Goal: Task Accomplishment & Management: Complete application form

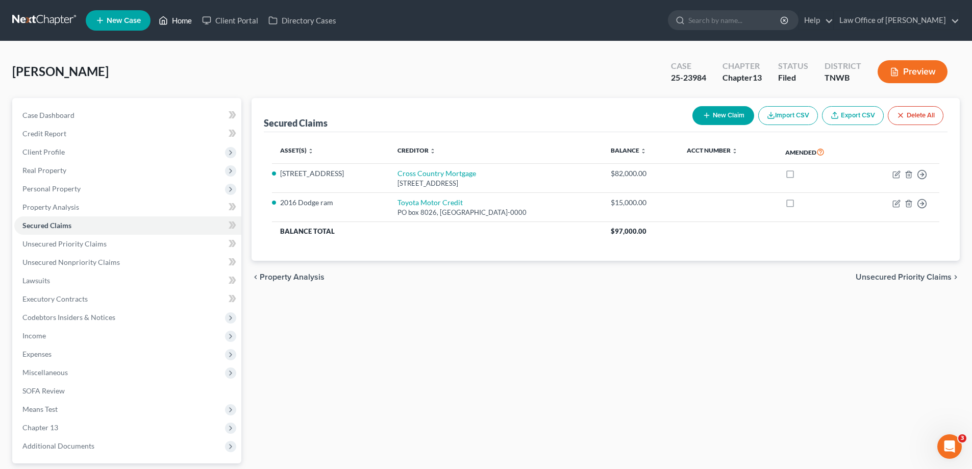
click at [191, 15] on link "Home" at bounding box center [175, 20] width 43 height 18
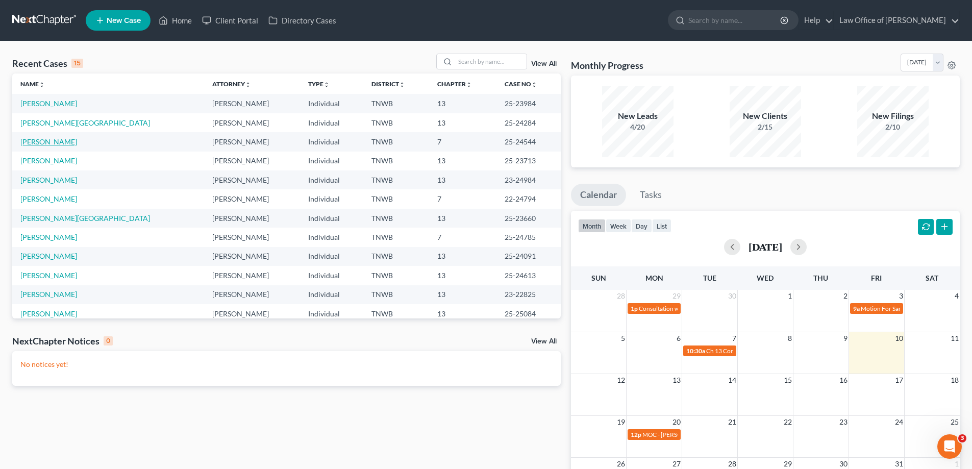
click at [52, 142] on link "[PERSON_NAME]" at bounding box center [48, 141] width 57 height 9
select select "2"
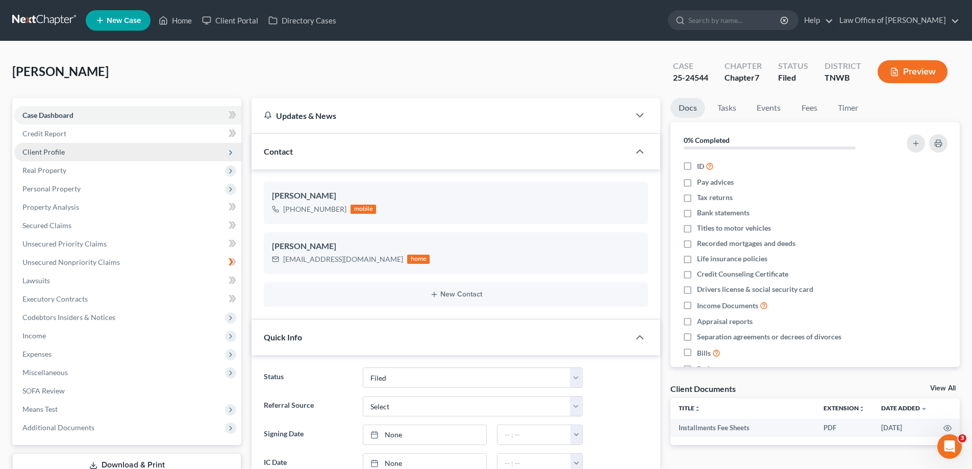
click at [56, 152] on span "Client Profile" at bounding box center [43, 151] width 42 height 9
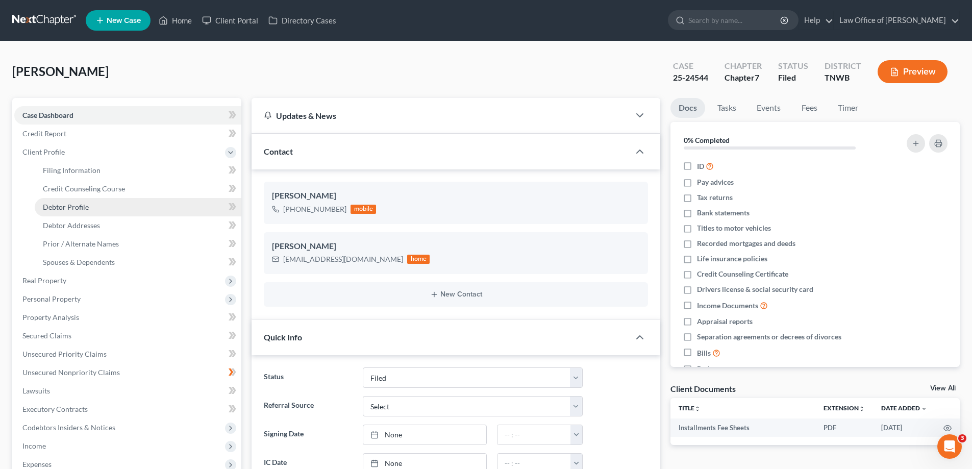
click at [94, 209] on link "Debtor Profile" at bounding box center [138, 207] width 207 height 18
select select "0"
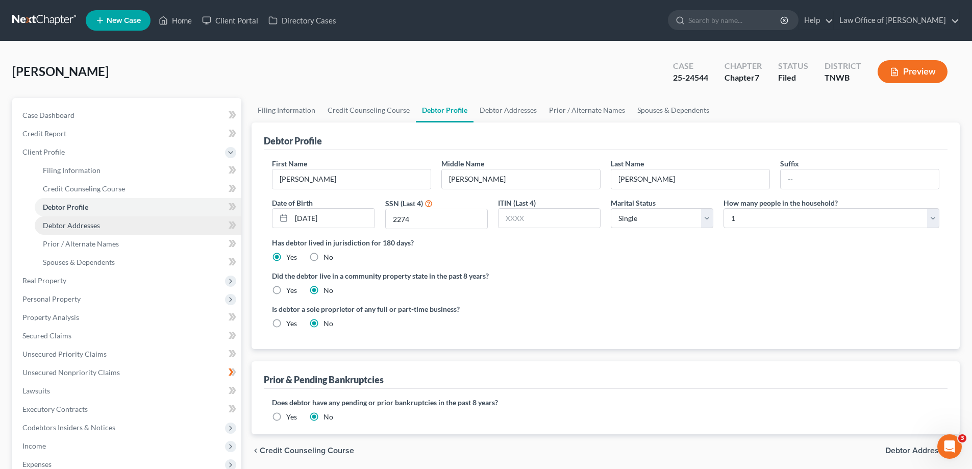
click at [85, 226] on span "Debtor Addresses" at bounding box center [71, 225] width 57 height 9
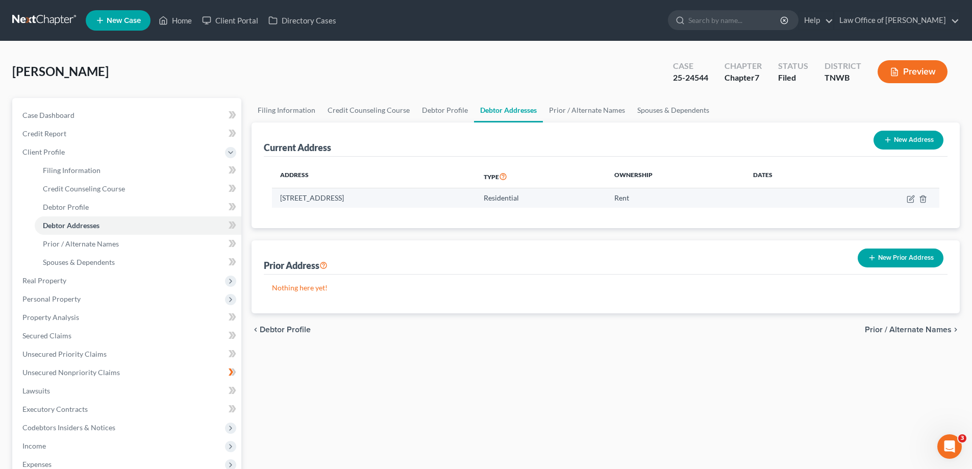
drag, startPoint x: 453, startPoint y: 198, endPoint x: 275, endPoint y: 199, distance: 178.1
click at [275, 199] on td "[STREET_ADDRESS]" at bounding box center [374, 197] width 204 height 19
copy td "[STREET_ADDRESS]"
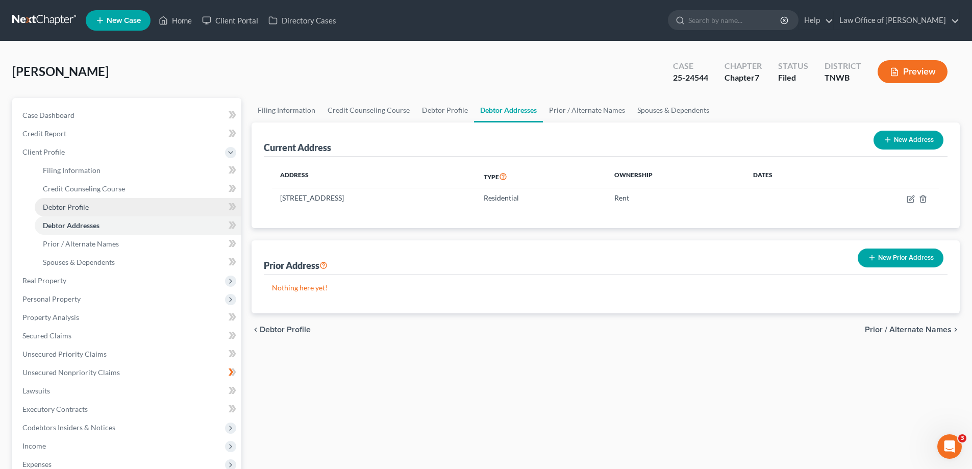
click at [84, 207] on span "Debtor Profile" at bounding box center [66, 207] width 46 height 9
select select "0"
